Goal: Task Accomplishment & Management: Use online tool/utility

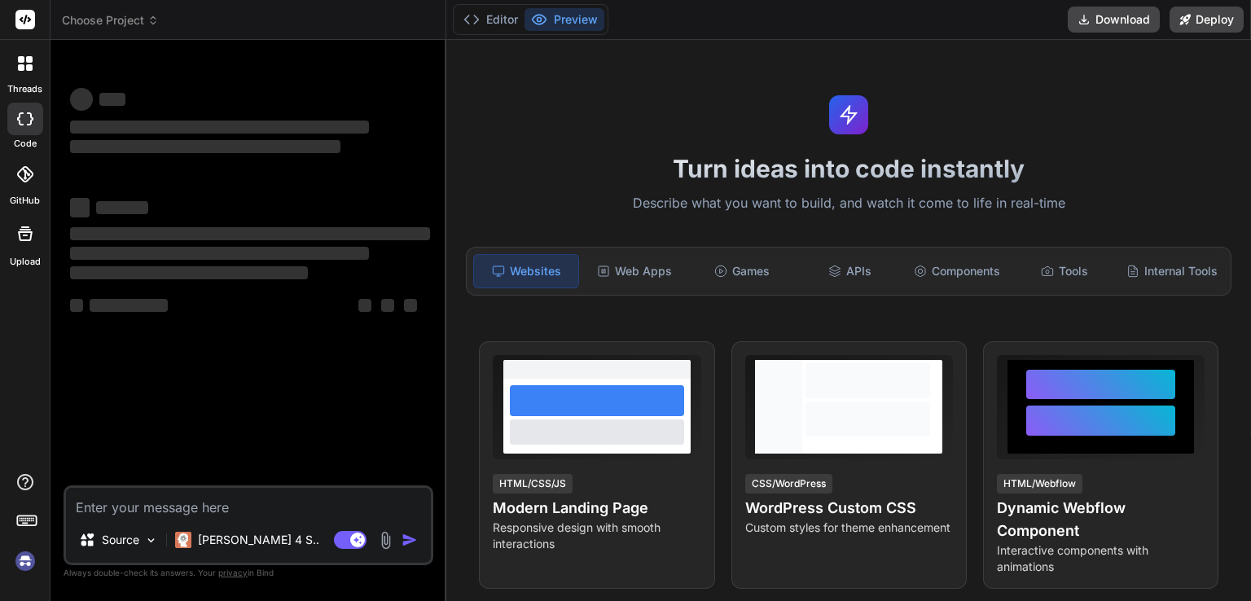
type textarea "x"
type textarea "import { useState } from 'react' import reactLogo from './assets/react.svg' imp…"
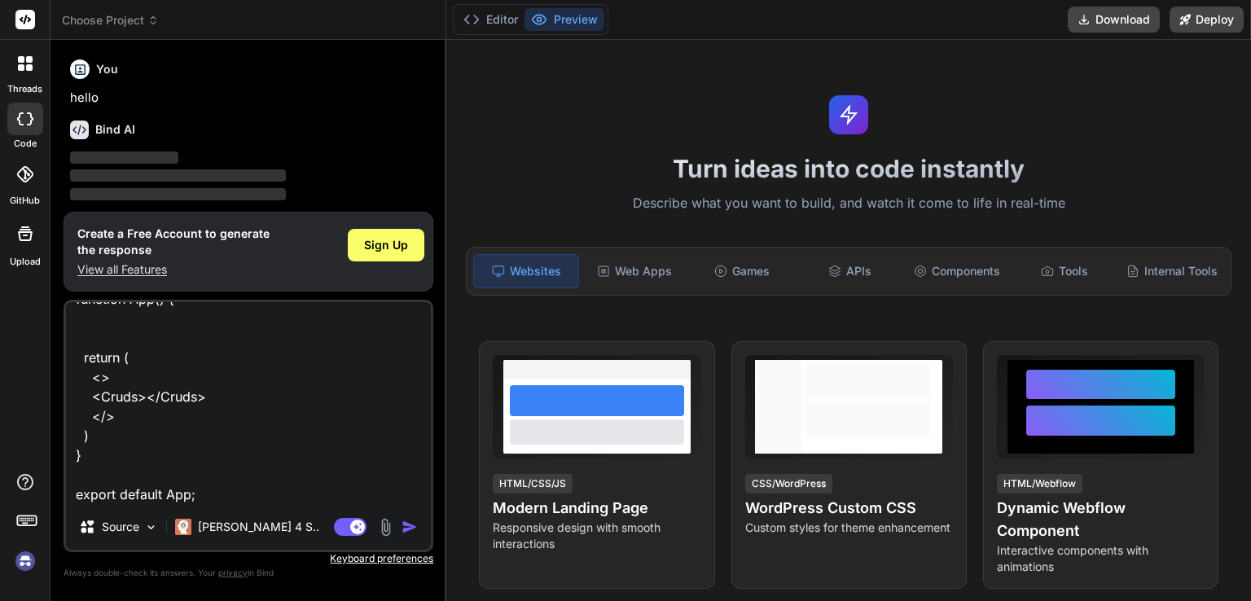
scroll to position [54, 0]
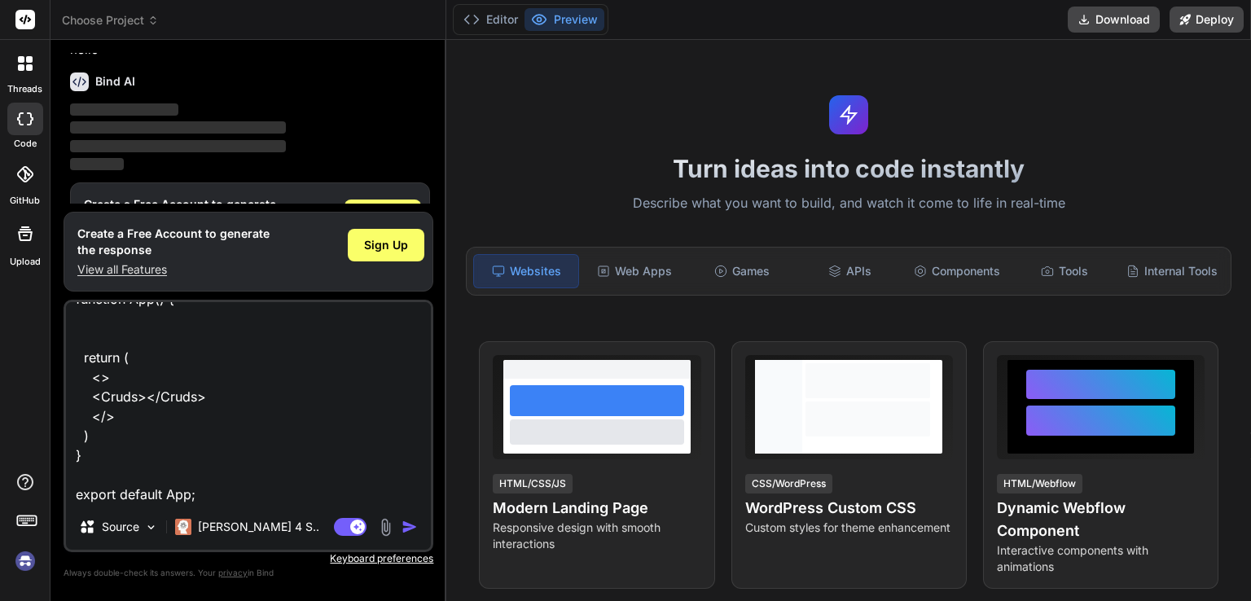
type textarea "x"
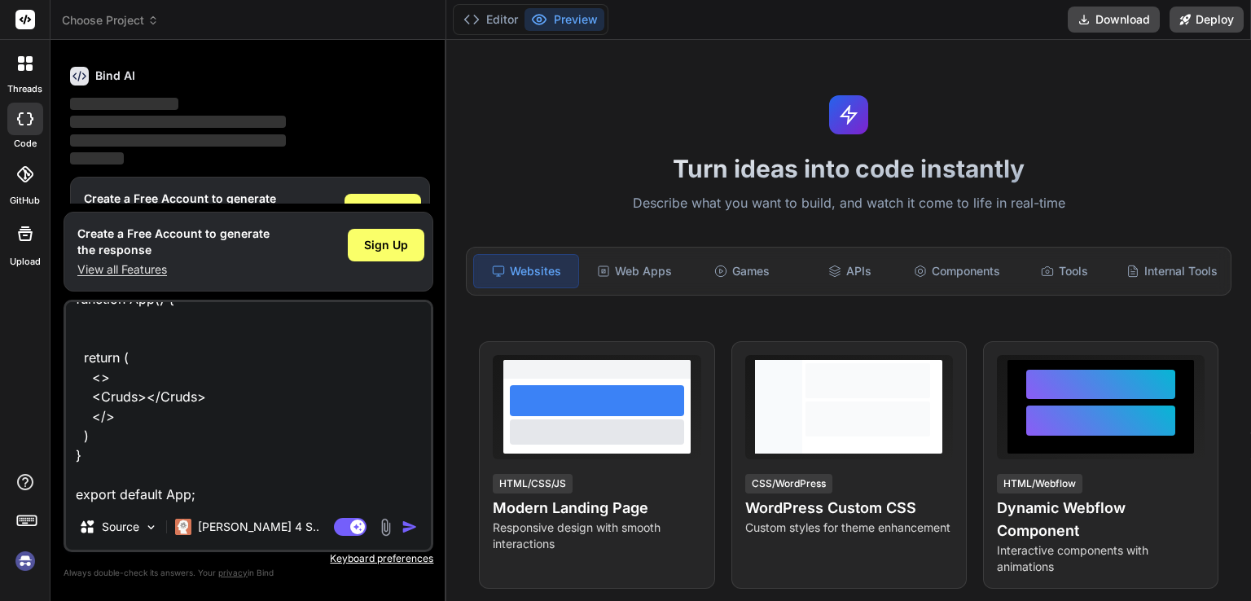
type textarea "import { useState } from 'react' import reactLogo from './assets/react.svg' imp…"
click at [407, 526] on img "button" at bounding box center [409, 527] width 16 height 16
type textarea "x"
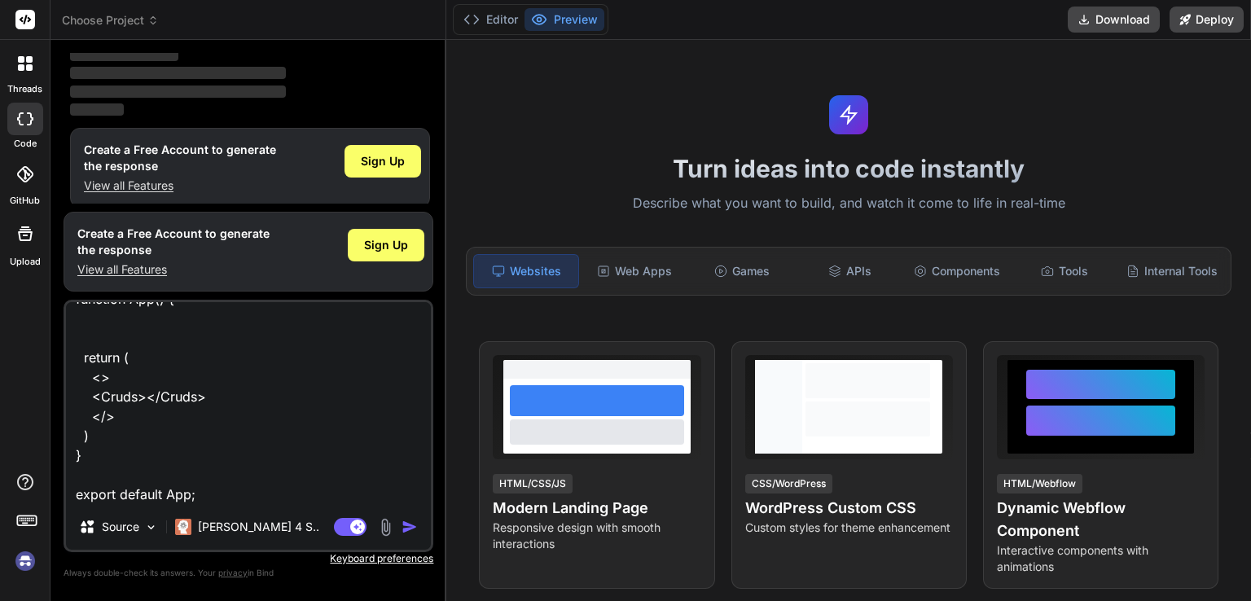
scroll to position [112, 0]
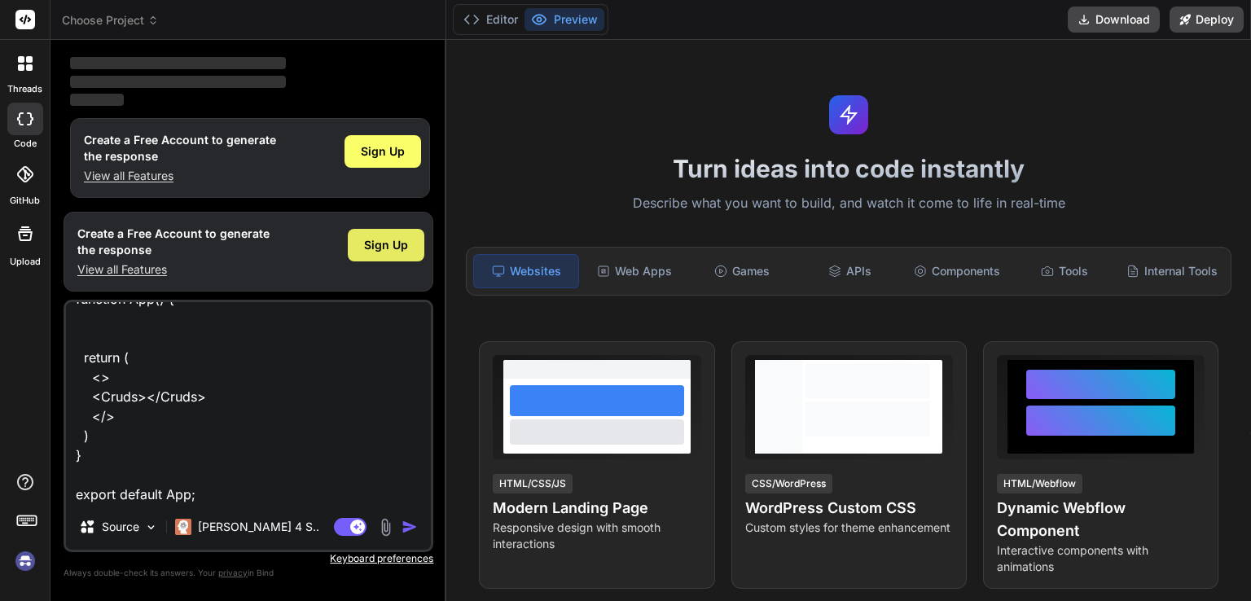
click at [422, 244] on div "Sign Up" at bounding box center [386, 245] width 77 height 33
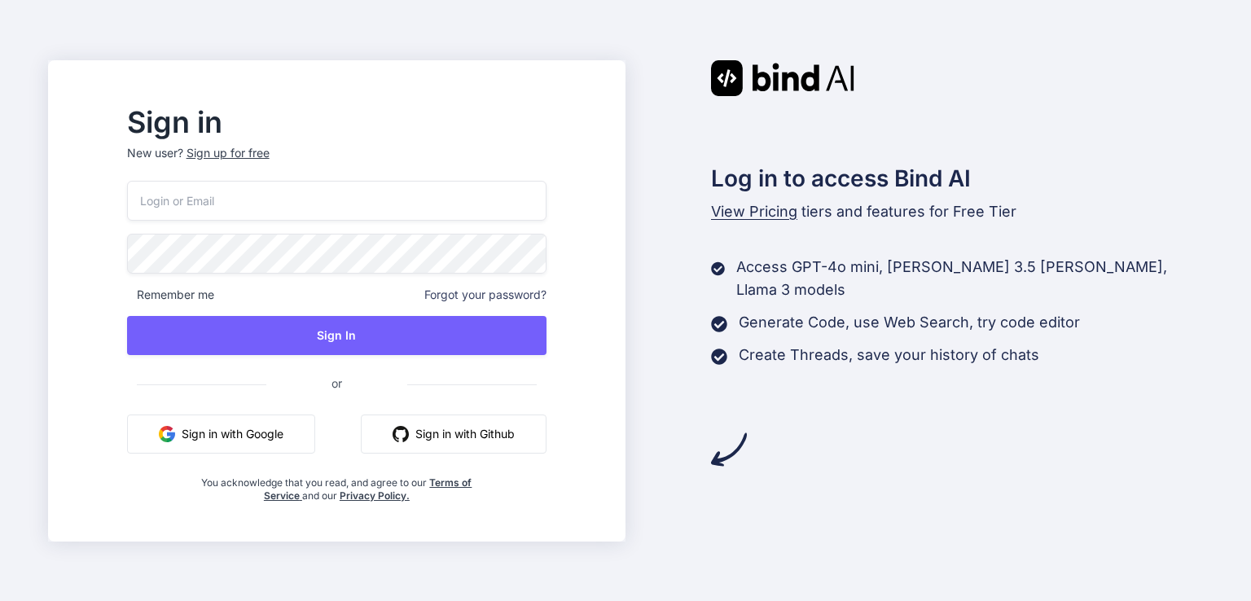
click at [270, 191] on input "email" at bounding box center [336, 201] width 419 height 40
type input "shubhamkumar9113715825@gmail.com"
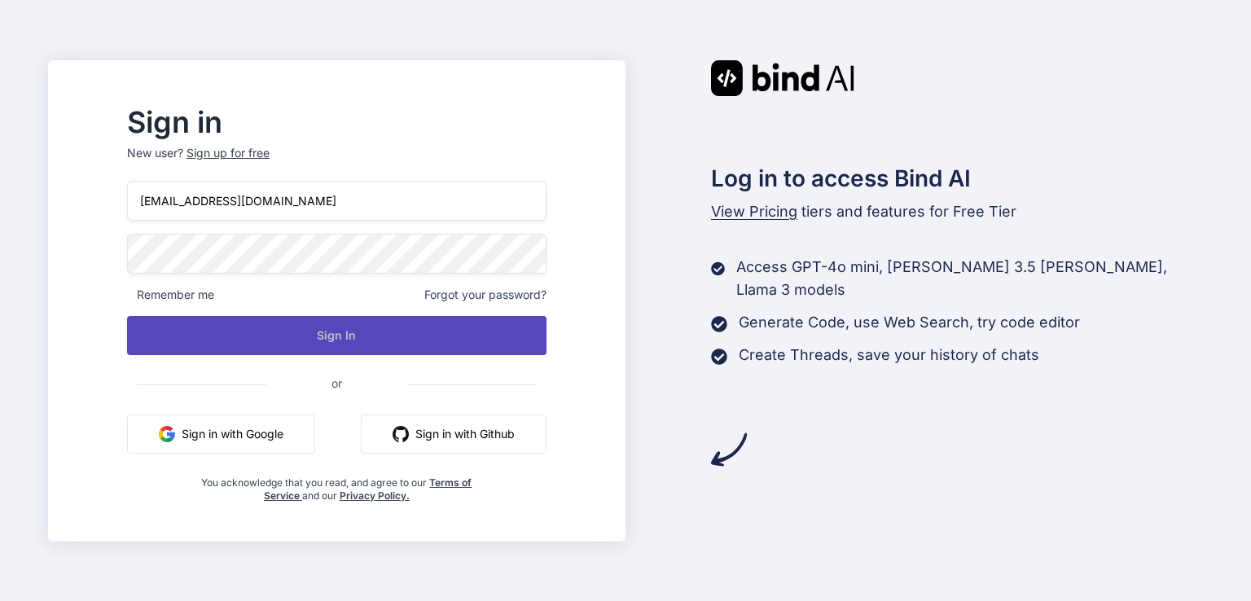
click at [344, 343] on button "Sign In" at bounding box center [336, 335] width 419 height 39
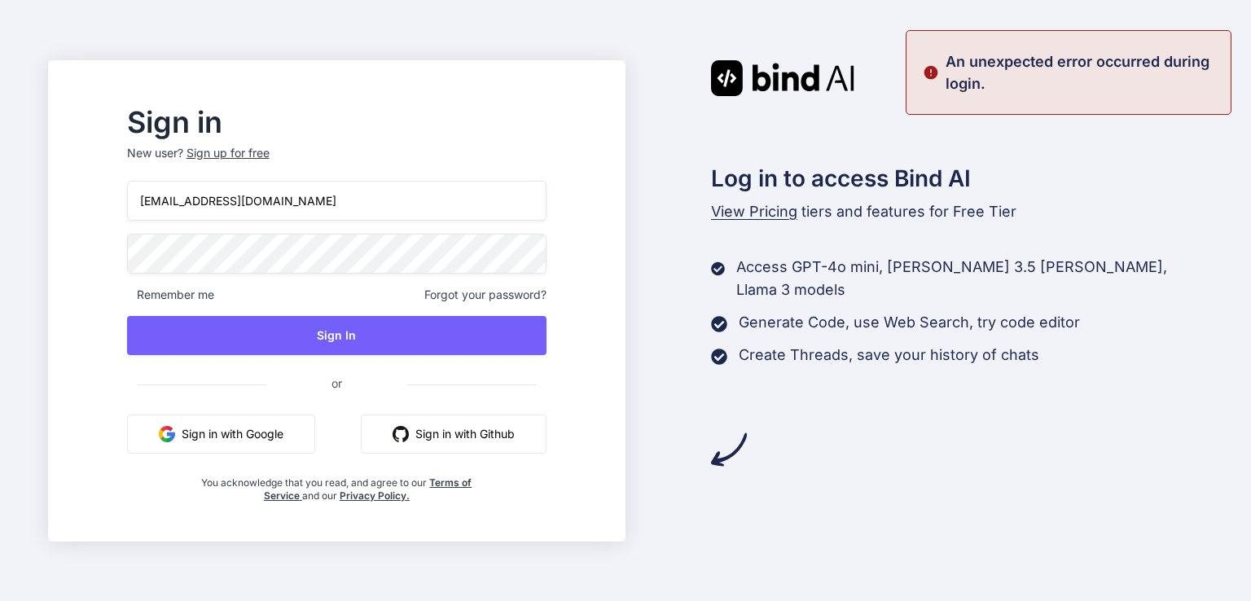
click at [1105, 59] on p "An unexpected error occurred during login." at bounding box center [1082, 72] width 275 height 44
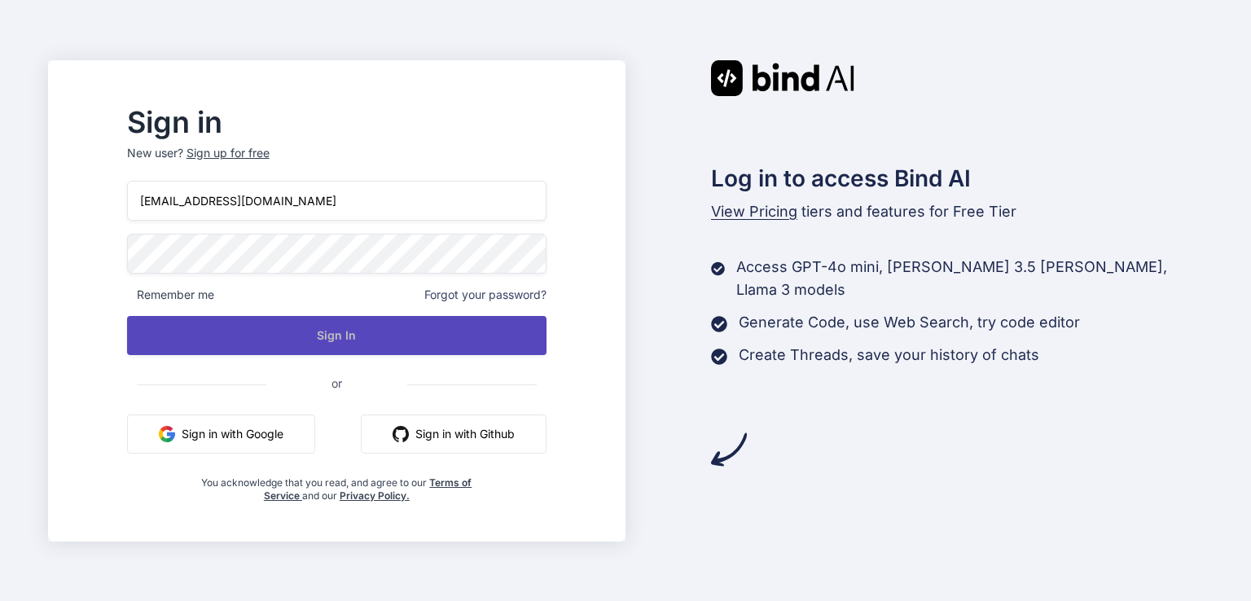
click at [362, 334] on button "Sign In" at bounding box center [336, 335] width 419 height 39
